Goal: Information Seeking & Learning: Learn about a topic

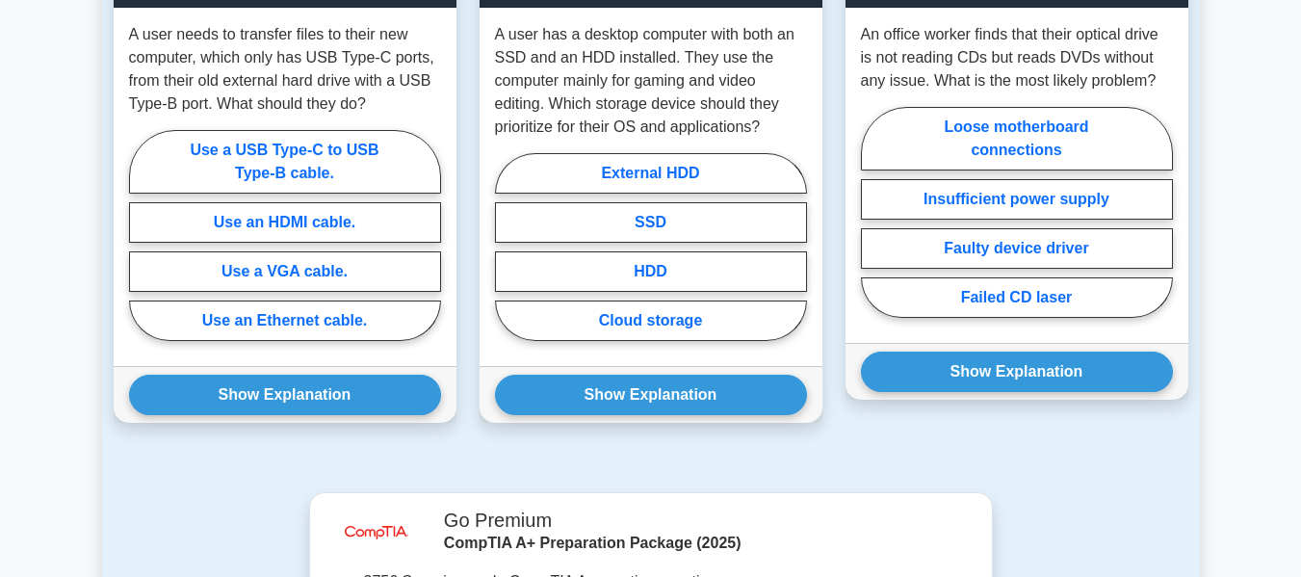
scroll to position [1401, 0]
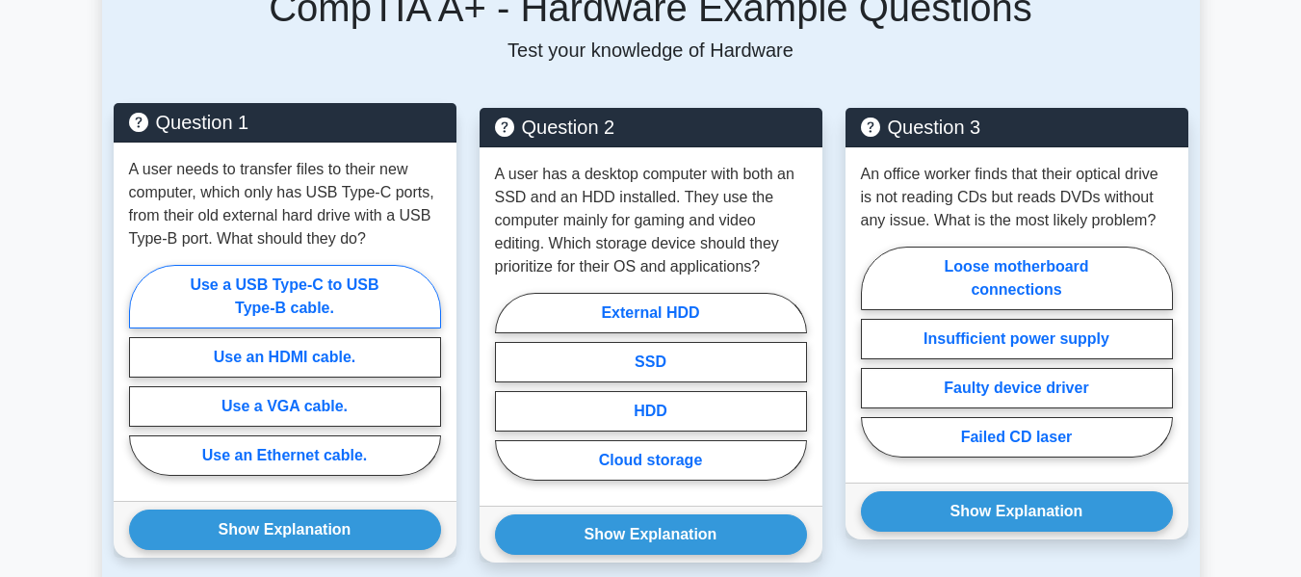
click at [238, 265] on label "Use a USB Type-C to USB Type-B cable." at bounding box center [285, 297] width 312 height 64
click at [142, 370] on input "Use a USB Type-C to USB Type-B cable." at bounding box center [135, 376] width 13 height 13
radio input "true"
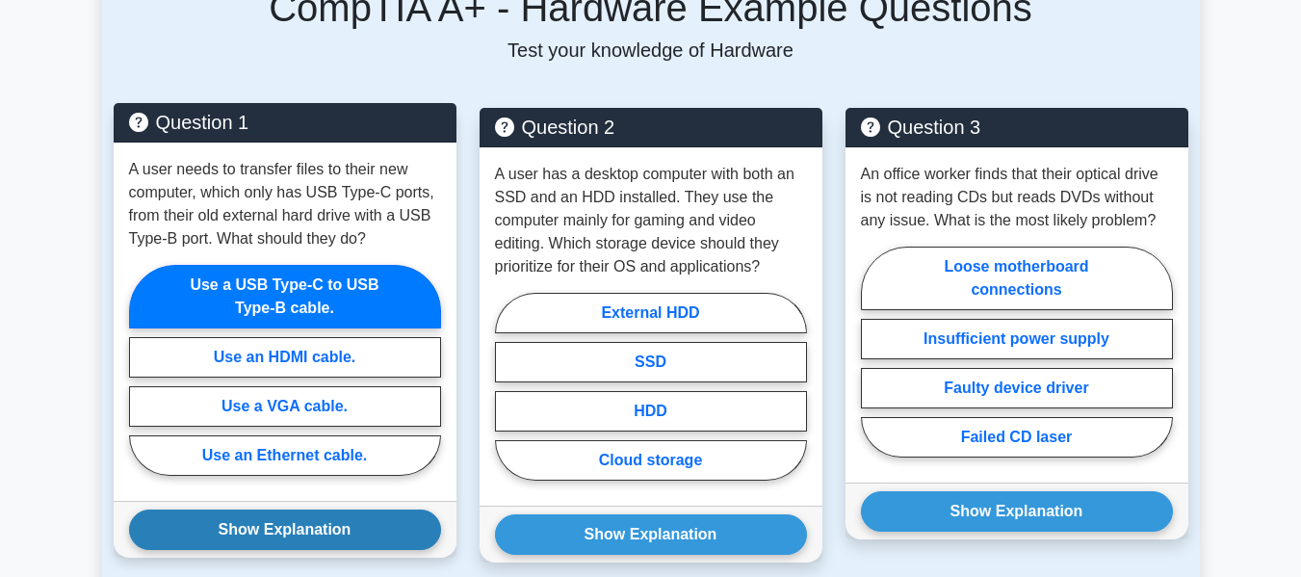
click at [290, 510] on button "Show Explanation" at bounding box center [285, 530] width 312 height 40
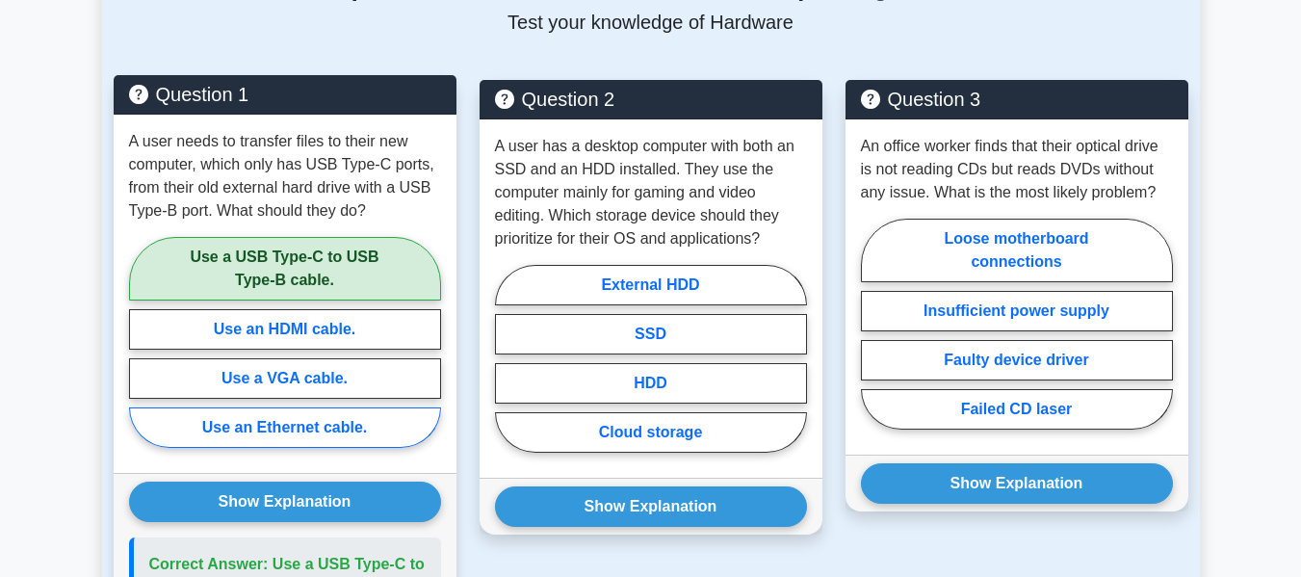
scroll to position [1430, 0]
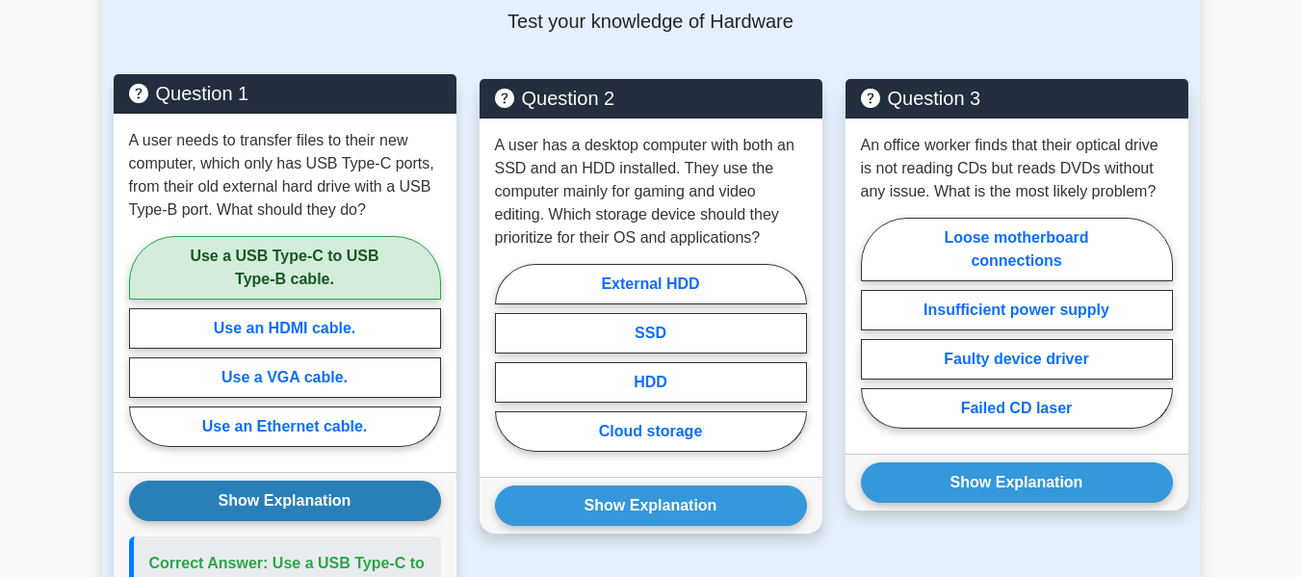
click at [289, 481] on button "Show Explanation" at bounding box center [285, 501] width 312 height 40
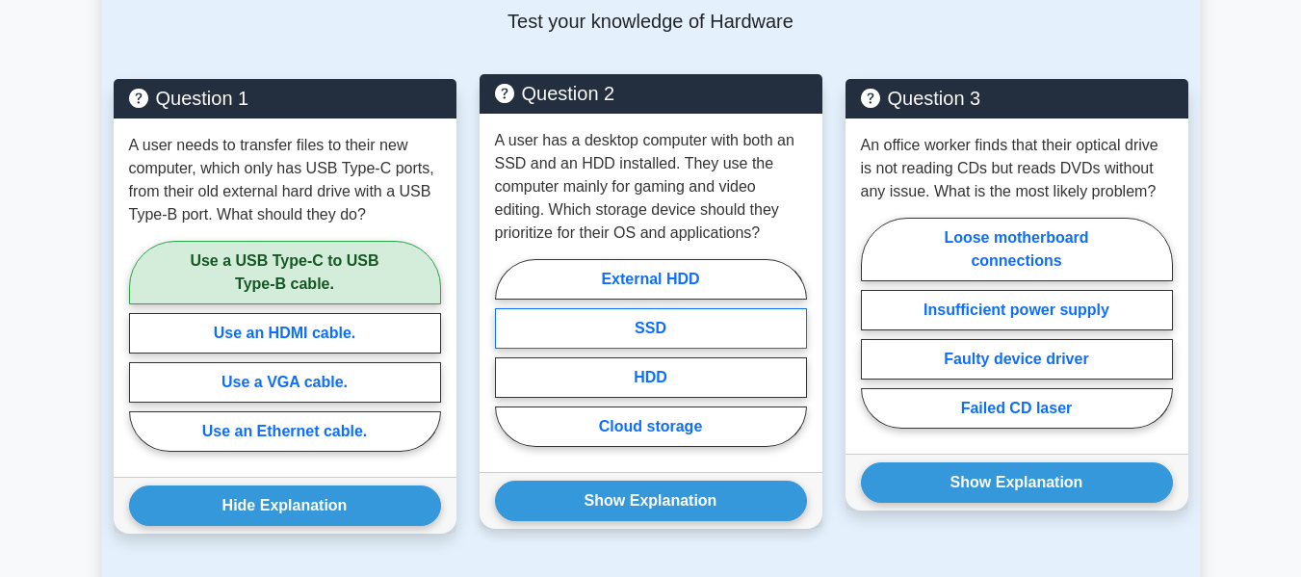
click at [650, 308] on label "SSD" at bounding box center [651, 328] width 312 height 40
click at [508, 353] on input "SSD" at bounding box center [501, 359] width 13 height 13
radio input "true"
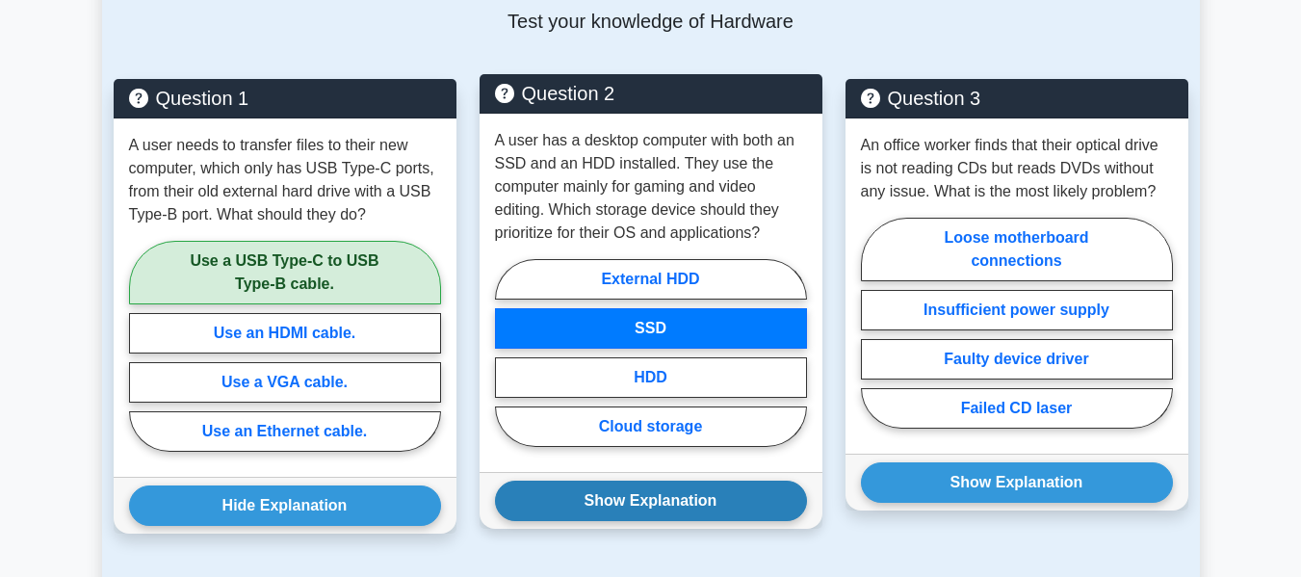
click at [633, 481] on button "Show Explanation" at bounding box center [651, 501] width 312 height 40
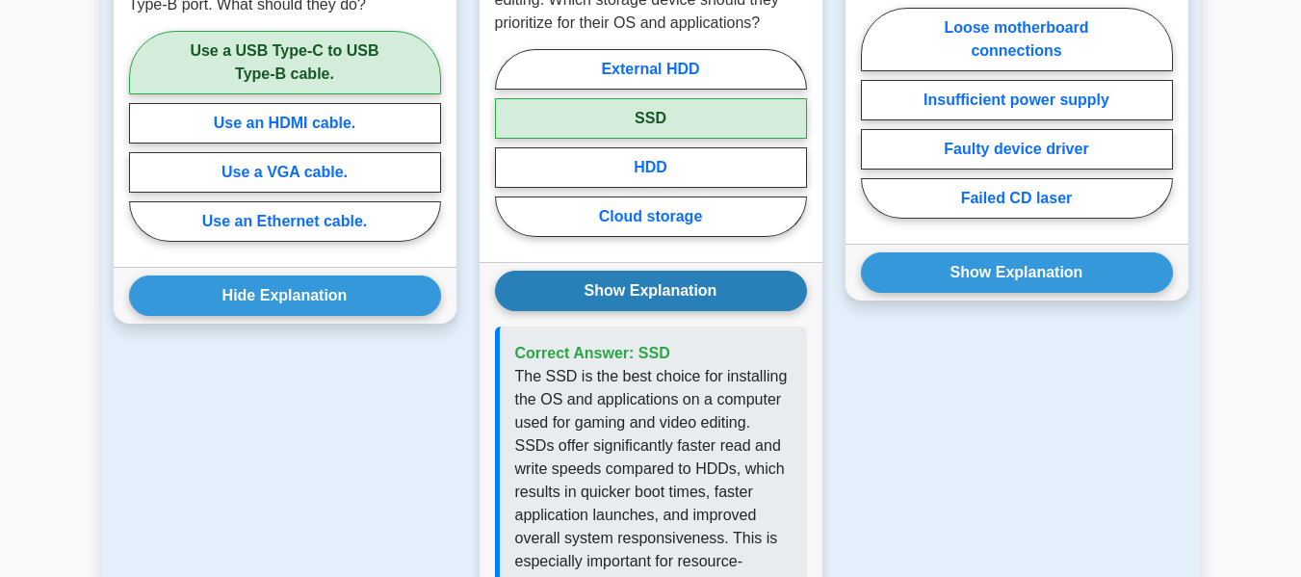
scroll to position [1517, 0]
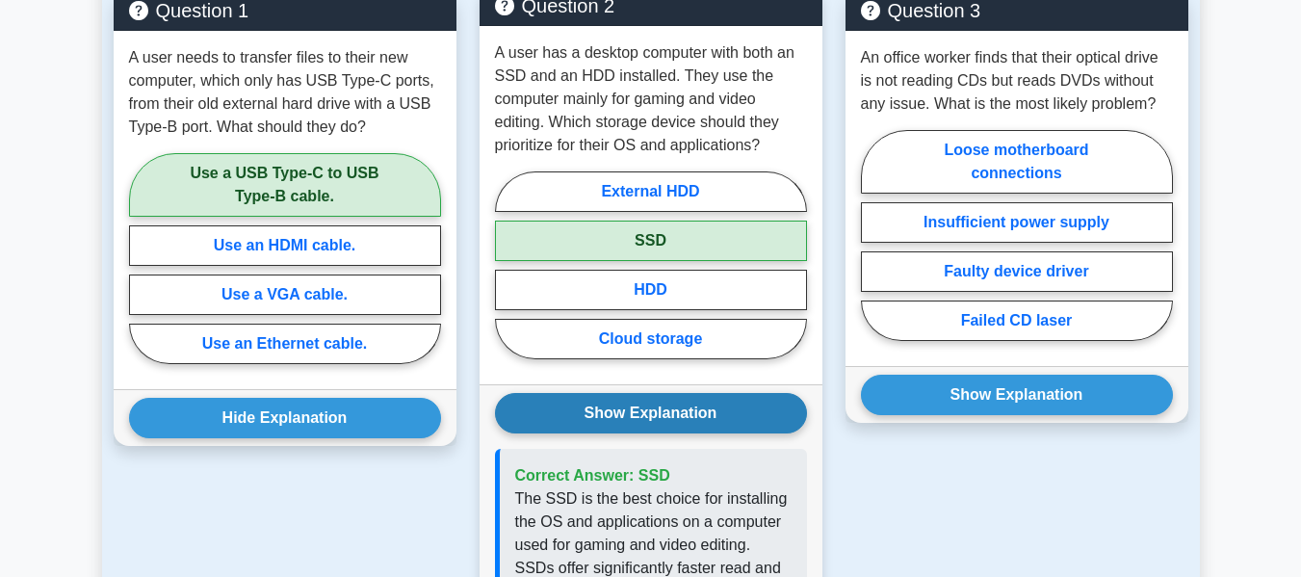
click at [638, 393] on button "Show Explanation" at bounding box center [651, 413] width 312 height 40
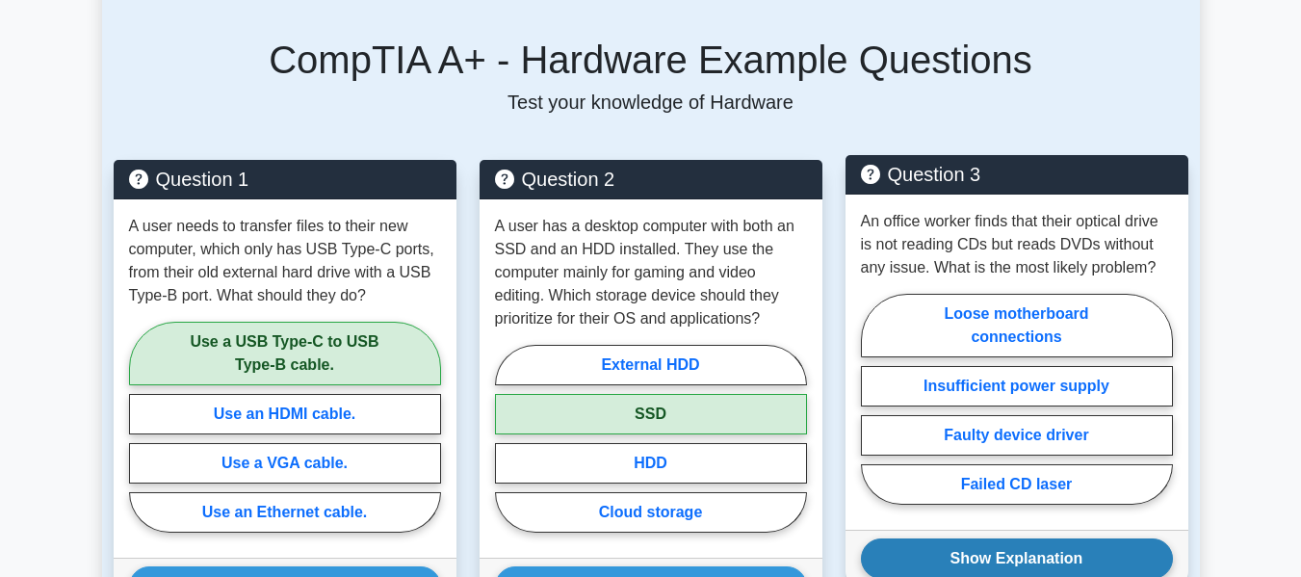
scroll to position [1348, 0]
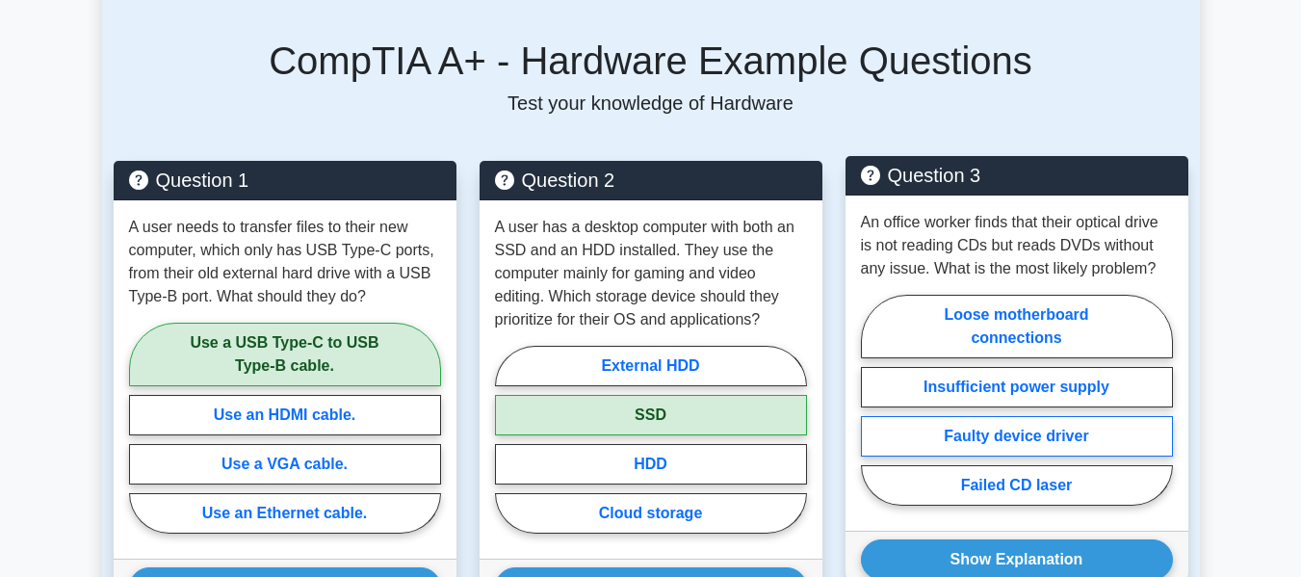
click at [993, 416] on label "Faulty device driver" at bounding box center [1017, 436] width 312 height 40
click at [874, 412] on input "Faulty device driver" at bounding box center [867, 406] width 13 height 13
radio input "true"
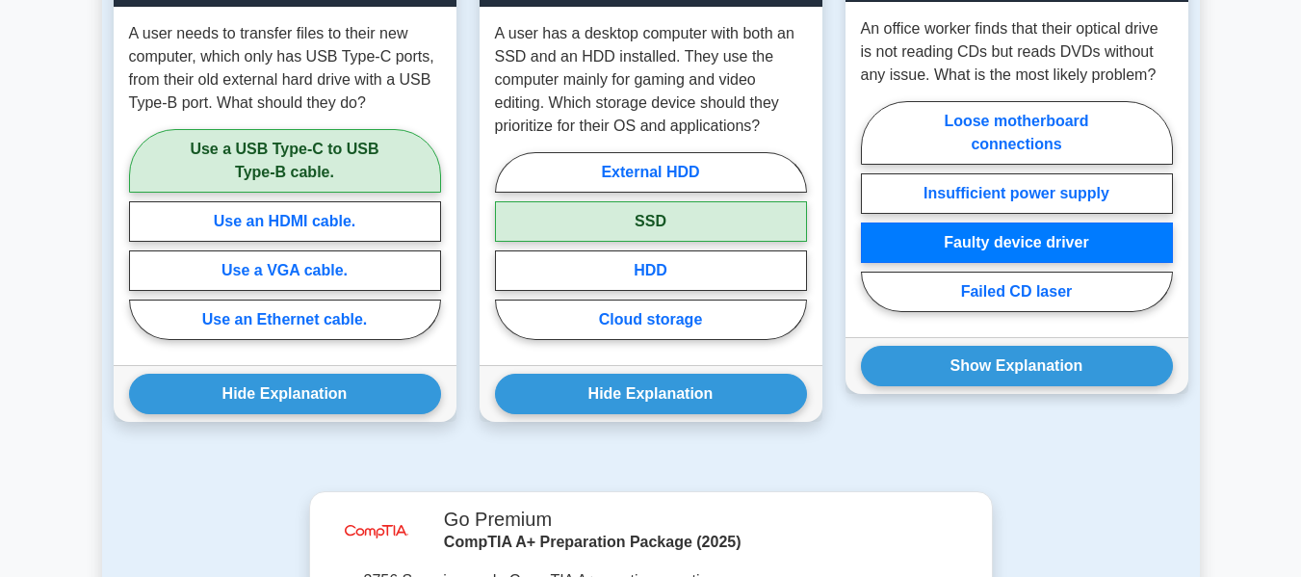
scroll to position [1532, 0]
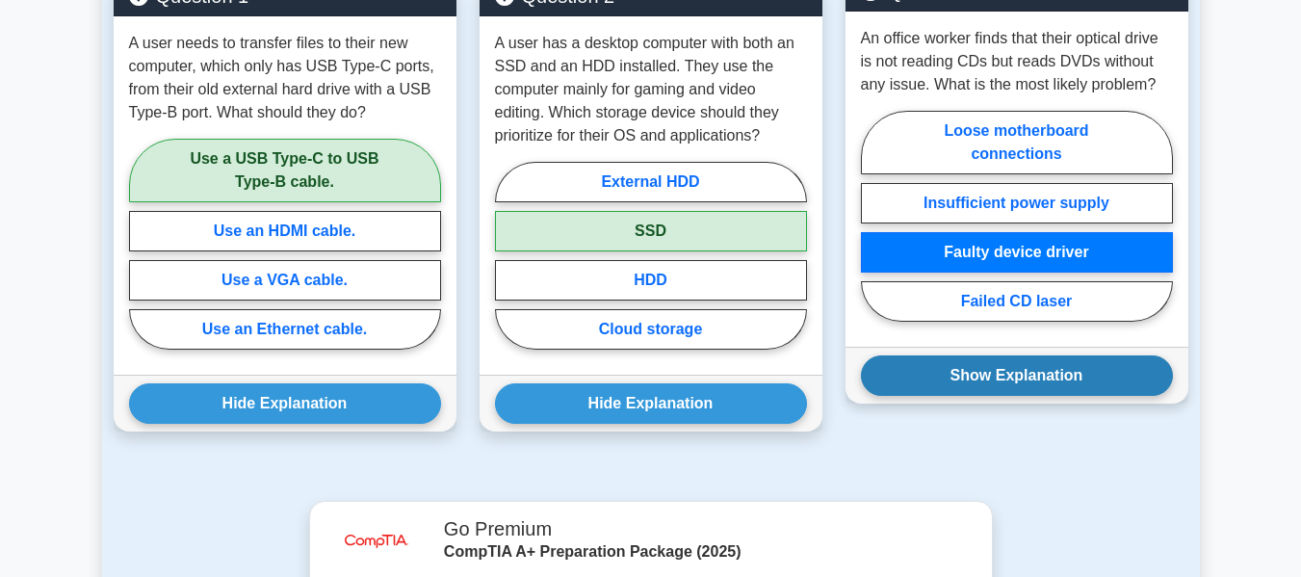
click at [985, 357] on button "Show Explanation" at bounding box center [1017, 375] width 312 height 40
